Goal: Task Accomplishment & Management: Manage account settings

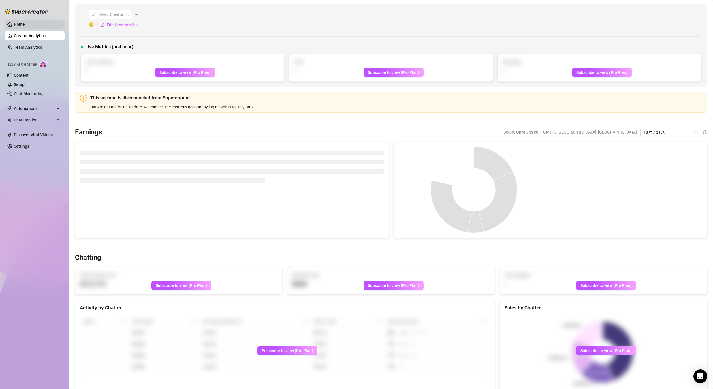
click at [22, 25] on link "Home" at bounding box center [19, 24] width 11 height 5
click at [21, 25] on link "Home" at bounding box center [19, 24] width 11 height 5
click at [21, 26] on link "Home" at bounding box center [19, 24] width 11 height 5
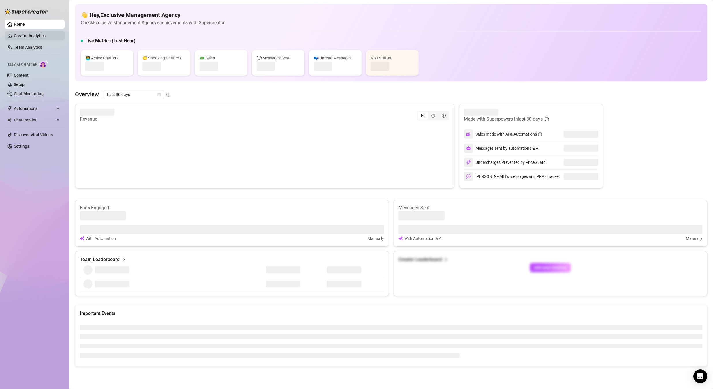
click at [28, 36] on link "Creator Analytics" at bounding box center [37, 35] width 46 height 9
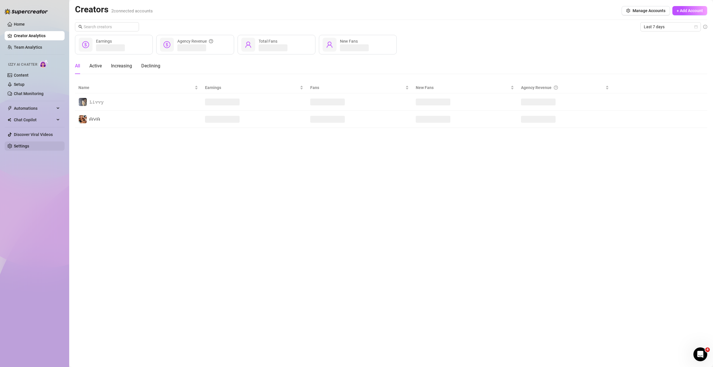
click at [29, 148] on link "Settings" at bounding box center [21, 146] width 15 height 5
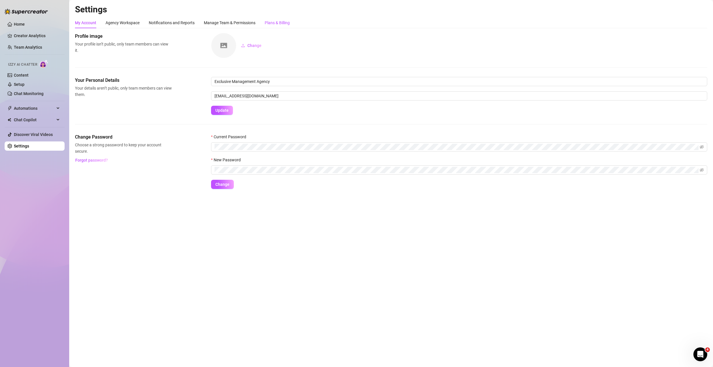
click at [276, 21] on div "Plans & Billing" at bounding box center [277, 23] width 25 height 6
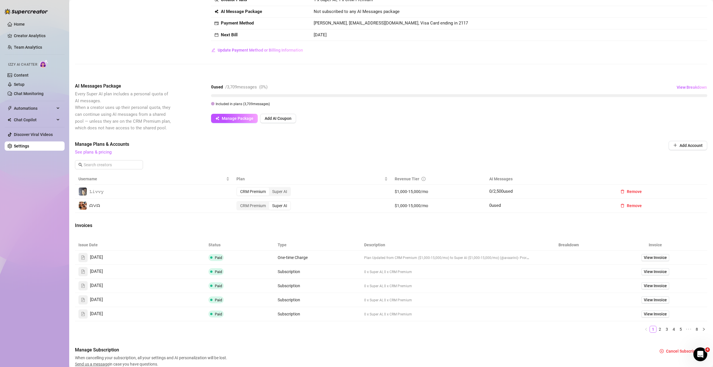
scroll to position [63, 0]
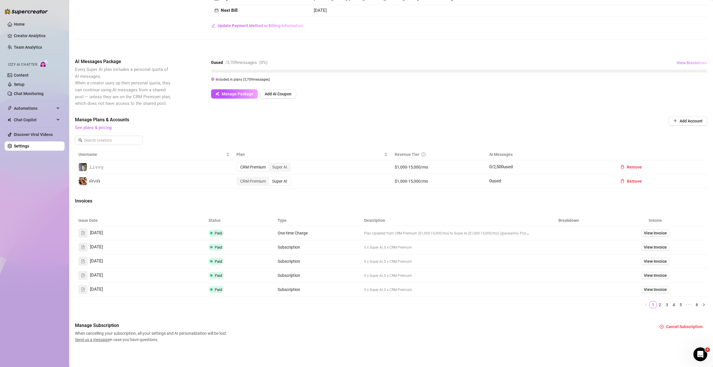
click at [683, 64] on span "View Breakdown" at bounding box center [692, 63] width 30 height 5
click at [558, 59] on div "0 used / 3,709 messages ( 0 %) View Breakdown" at bounding box center [459, 62] width 496 height 9
click at [680, 59] on button "View Breakdown" at bounding box center [691, 62] width 31 height 9
click at [591, 54] on div "Billing Overview Creator Plans 1 x Super AI, 1 x CRM Premium AI Message Package…" at bounding box center [391, 156] width 632 height 373
drag, startPoint x: 487, startPoint y: 182, endPoint x: 502, endPoint y: 182, distance: 15.6
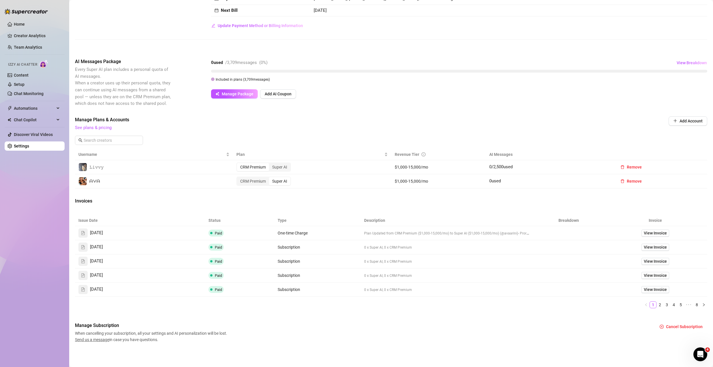
click at [502, 182] on td "0 used" at bounding box center [549, 181] width 127 height 14
drag, startPoint x: 483, startPoint y: 166, endPoint x: 517, endPoint y: 166, distance: 34.0
click at [517, 166] on tr "𝙻𝚒𝚟𝚟𝚢 CRM Premium Super AI $1,000-15,000/mo 0 / 2,500 used Remove" at bounding box center [391, 167] width 632 height 14
click at [689, 63] on span "View Breakdown" at bounding box center [692, 63] width 30 height 5
drag, startPoint x: 671, startPoint y: 89, endPoint x: 700, endPoint y: 88, distance: 29.1
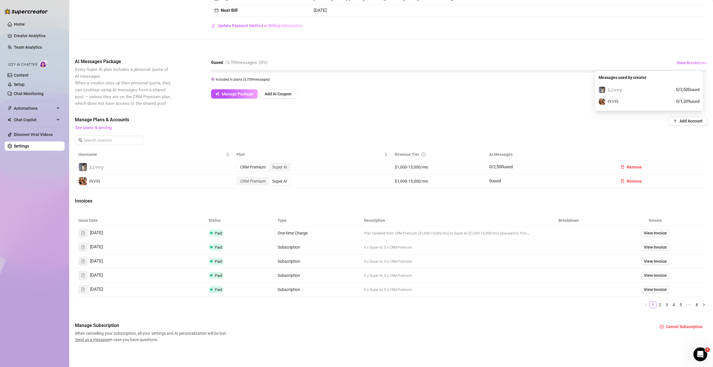
click at [700, 88] on div "Messages used by creator 𝙻𝚒𝚟𝚟𝚢 0 / 2,500 used ᗩᐯᗩ 0 / 1,209 used" at bounding box center [649, 91] width 108 height 40
drag, startPoint x: 672, startPoint y: 101, endPoint x: 700, endPoint y: 100, distance: 27.7
click at [700, 100] on div "Messages used by creator 𝙻𝚒𝚟𝚟𝚢 0 / 2,500 used ᗩᐯᗩ 0 / 1,209 used" at bounding box center [649, 91] width 108 height 40
click at [651, 233] on span "View Invoice" at bounding box center [655, 233] width 23 height 6
click at [689, 60] on button "View Breakdown" at bounding box center [691, 62] width 31 height 9
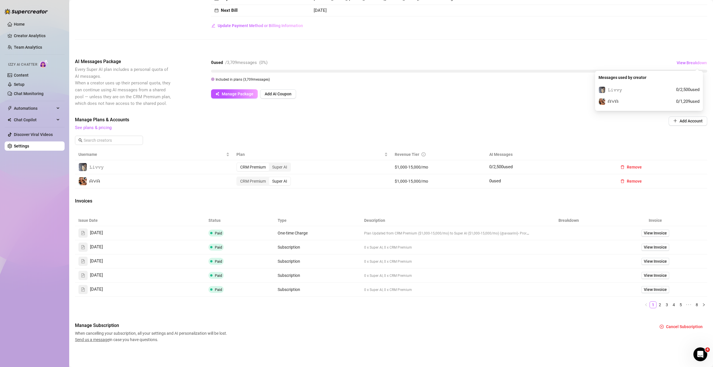
click at [577, 61] on div "0 used / 3,709 messages ( 0 %) View Breakdown" at bounding box center [459, 62] width 496 height 9
click at [644, 246] on span "View Invoice" at bounding box center [655, 247] width 23 height 6
click at [691, 64] on span "View Breakdown" at bounding box center [692, 63] width 30 height 5
drag, startPoint x: 674, startPoint y: 103, endPoint x: 696, endPoint y: 101, distance: 21.7
click at [696, 101] on span "0 / 1,209 used" at bounding box center [687, 101] width 23 height 7
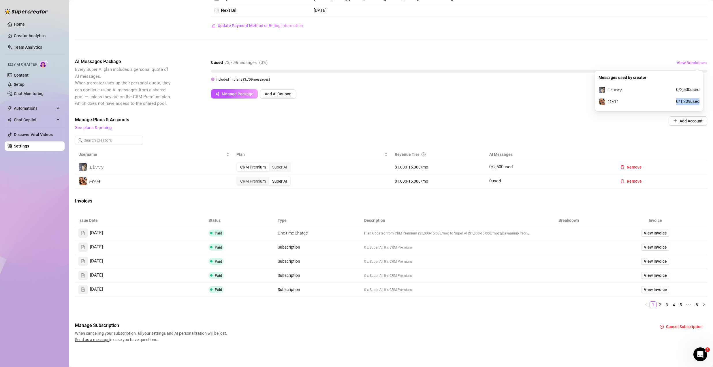
drag, startPoint x: 667, startPoint y: 102, endPoint x: 699, endPoint y: 102, distance: 32.9
click at [699, 102] on div "Messages used by creator 𝙻𝚒𝚟𝚟𝚢 0 / 2,500 used ᗩᐯᗩ 0 / 1,209 used" at bounding box center [649, 91] width 108 height 40
click at [494, 177] on td "0 used" at bounding box center [549, 181] width 127 height 14
click at [492, 180] on span "0 used" at bounding box center [495, 180] width 12 height 5
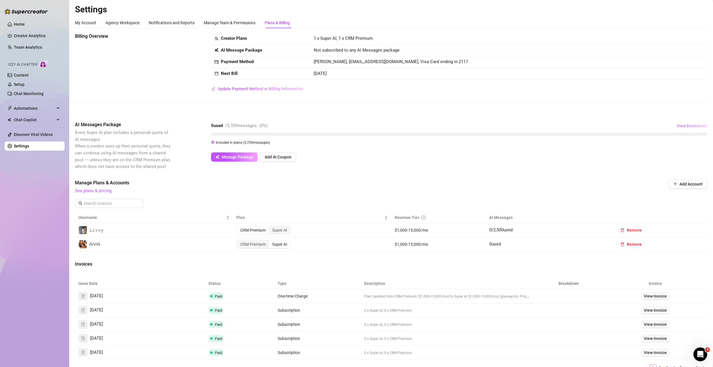
click at [686, 125] on span "View Breakdown" at bounding box center [692, 126] width 30 height 5
click at [695, 124] on span "View Breakdown" at bounding box center [692, 126] width 30 height 5
click at [687, 125] on span "View Breakdown" at bounding box center [692, 126] width 30 height 5
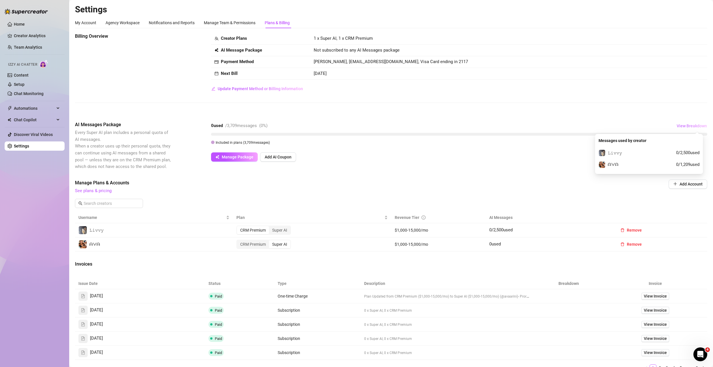
click at [680, 126] on span "View Breakdown" at bounding box center [692, 126] width 30 height 5
click at [219, 157] on button "Manage Package" at bounding box center [234, 157] width 47 height 9
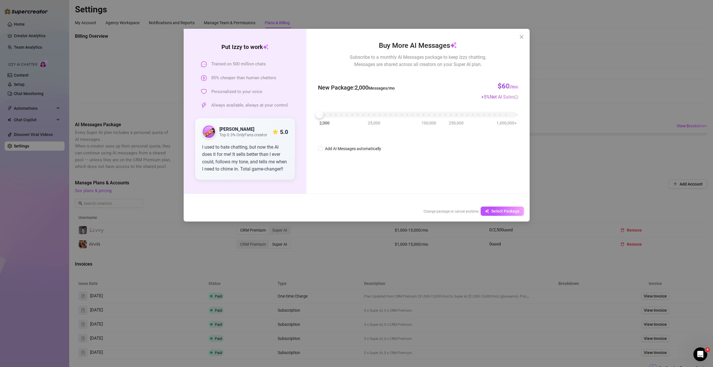
click at [89, 84] on div "Put Izzy to work Trained on 500 million chats 85% cheaper than human chatters P…" at bounding box center [356, 183] width 713 height 367
